Goal: Navigation & Orientation: Find specific page/section

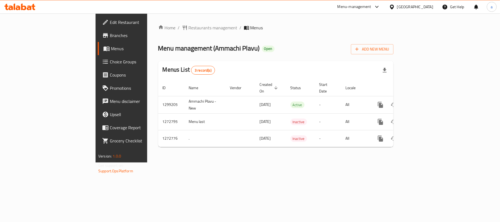
click at [25, 8] on icon at bounding box center [23, 7] width 5 height 7
click at [26, 7] on icon at bounding box center [19, 7] width 31 height 7
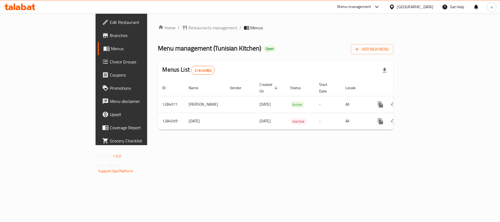
click at [24, 7] on icon at bounding box center [23, 7] width 5 height 7
click at [402, 7] on div "[GEOGRAPHIC_DATA]" at bounding box center [415, 7] width 36 height 6
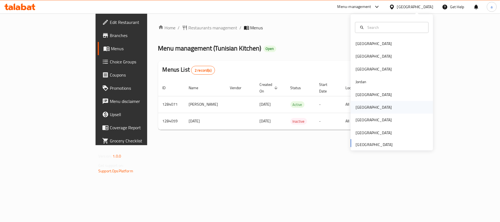
click at [360, 107] on div "[GEOGRAPHIC_DATA]" at bounding box center [373, 107] width 45 height 13
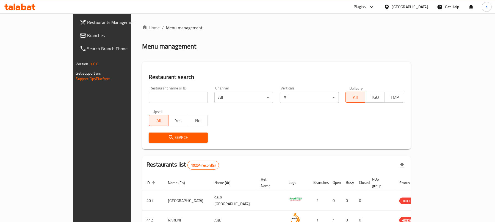
click at [87, 38] on span "Branches" at bounding box center [119, 35] width 64 height 7
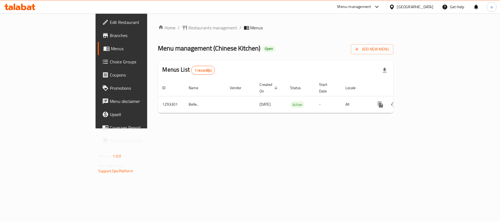
click at [430, 2] on div "[GEOGRAPHIC_DATA]" at bounding box center [411, 6] width 53 height 13
click at [429, 7] on div "[GEOGRAPHIC_DATA]" at bounding box center [415, 7] width 36 height 6
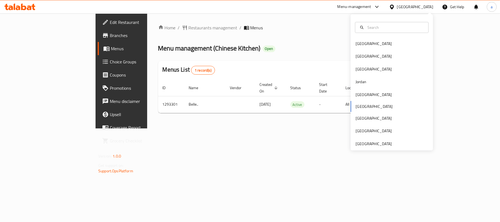
click at [429, 7] on div "Oman" at bounding box center [415, 7] width 36 height 6
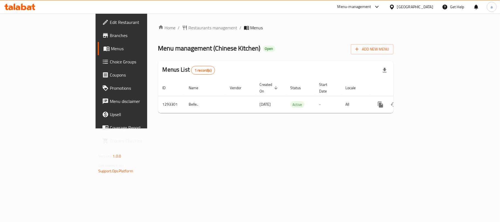
click at [429, 7] on div "Oman" at bounding box center [415, 7] width 36 height 6
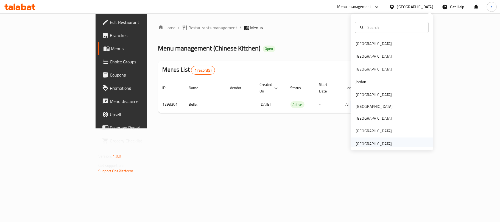
click at [366, 141] on div "United Arab Emirates" at bounding box center [374, 144] width 36 height 6
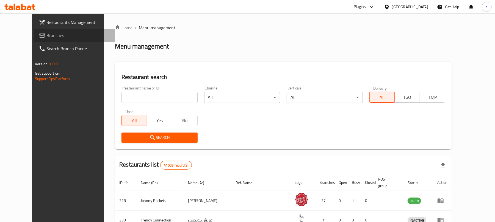
click at [46, 39] on span "Branches" at bounding box center [78, 35] width 64 height 7
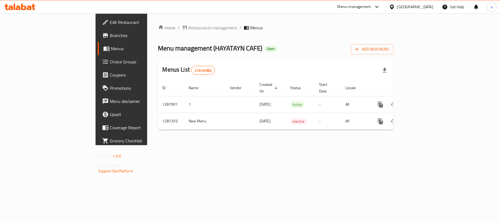
click at [414, 5] on div "[GEOGRAPHIC_DATA]" at bounding box center [415, 7] width 36 height 6
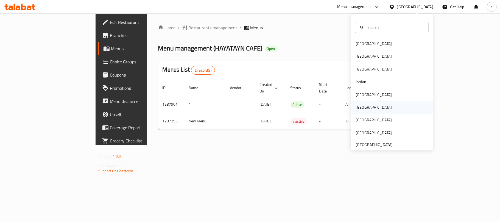
click at [358, 111] on div "[GEOGRAPHIC_DATA]" at bounding box center [373, 107] width 45 height 13
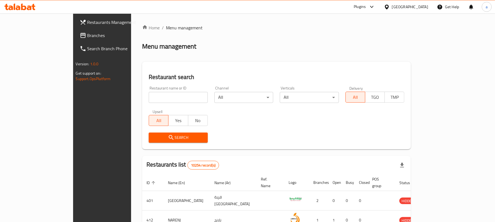
click at [22, 8] on icon at bounding box center [23, 7] width 5 height 7
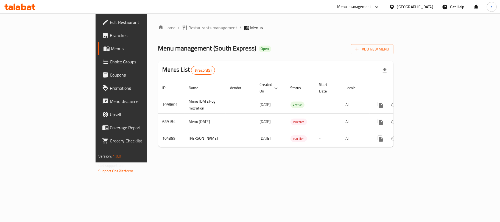
click at [428, 6] on div "[GEOGRAPHIC_DATA]" at bounding box center [415, 7] width 36 height 6
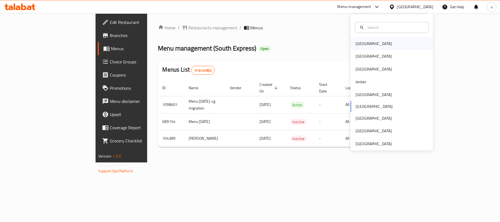
click at [362, 43] on div "[GEOGRAPHIC_DATA]" at bounding box center [374, 44] width 36 height 6
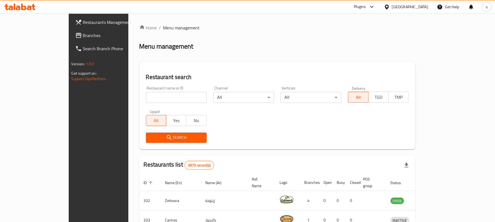
click at [83, 36] on span "Branches" at bounding box center [115, 35] width 64 height 7
